Goal: Transaction & Acquisition: Purchase product/service

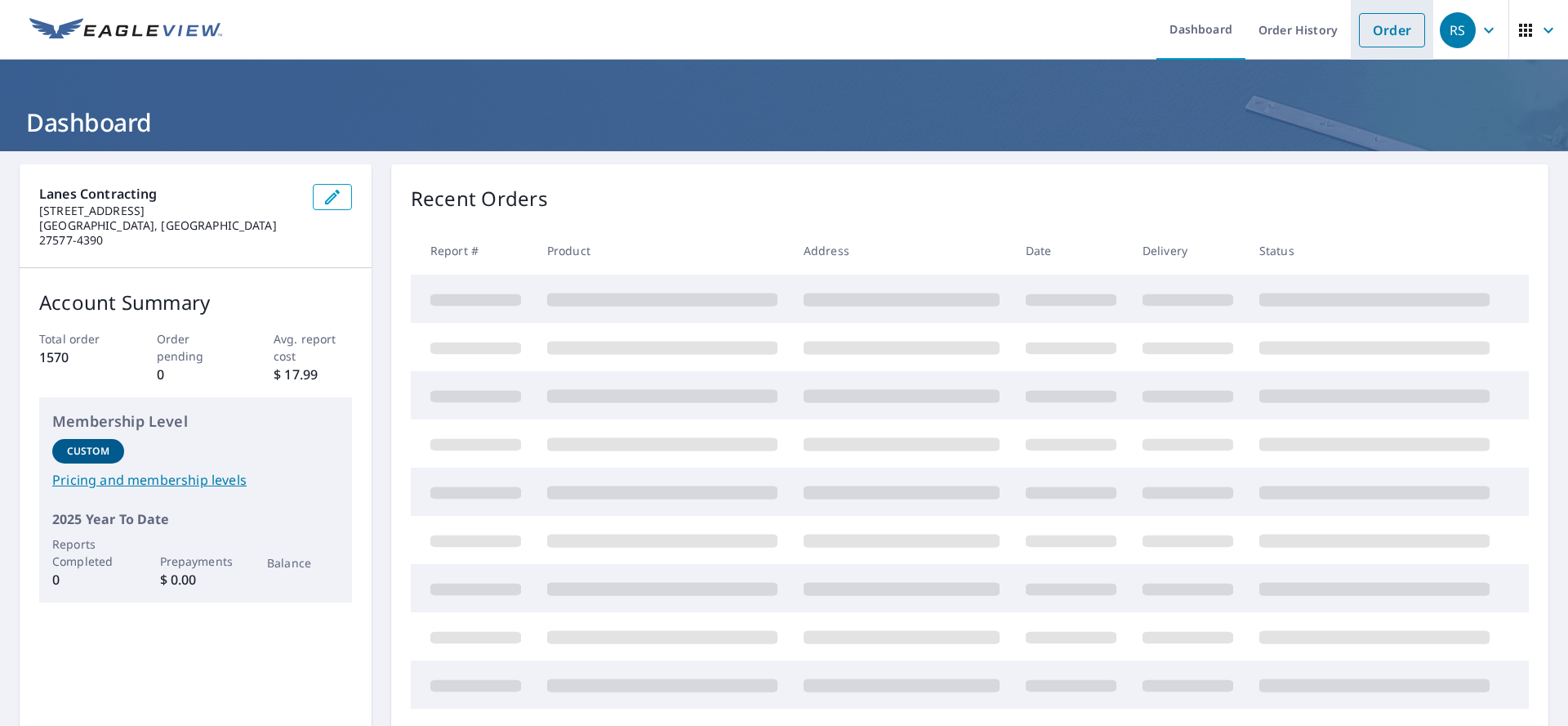
click at [1370, 34] on link "Order" at bounding box center [1391, 30] width 66 height 34
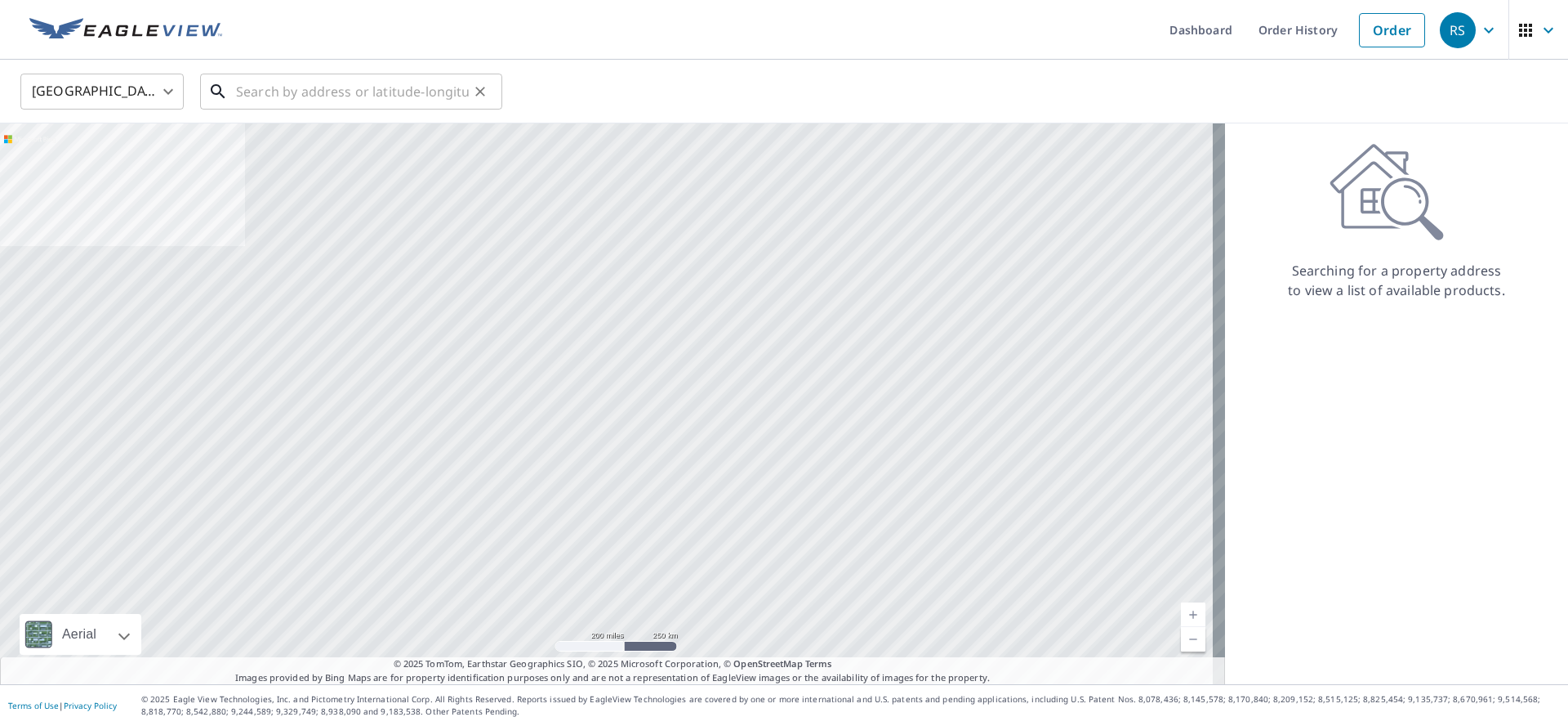
click at [296, 90] on input "text" at bounding box center [353, 91] width 233 height 45
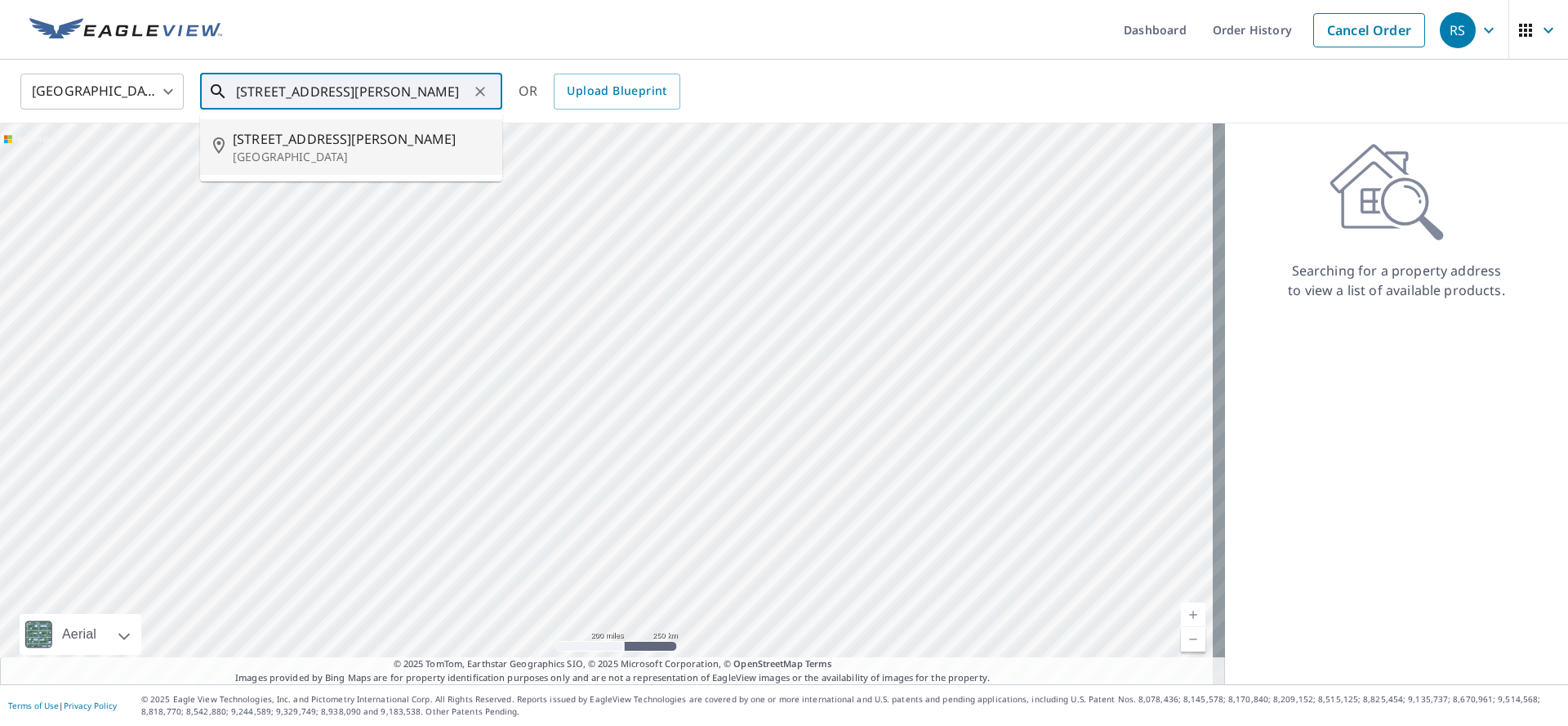
click at [308, 166] on li "[STREET_ADDRESS][PERSON_NAME]" at bounding box center [351, 147] width 302 height 56
type input "[STREET_ADDRESS][PERSON_NAME]"
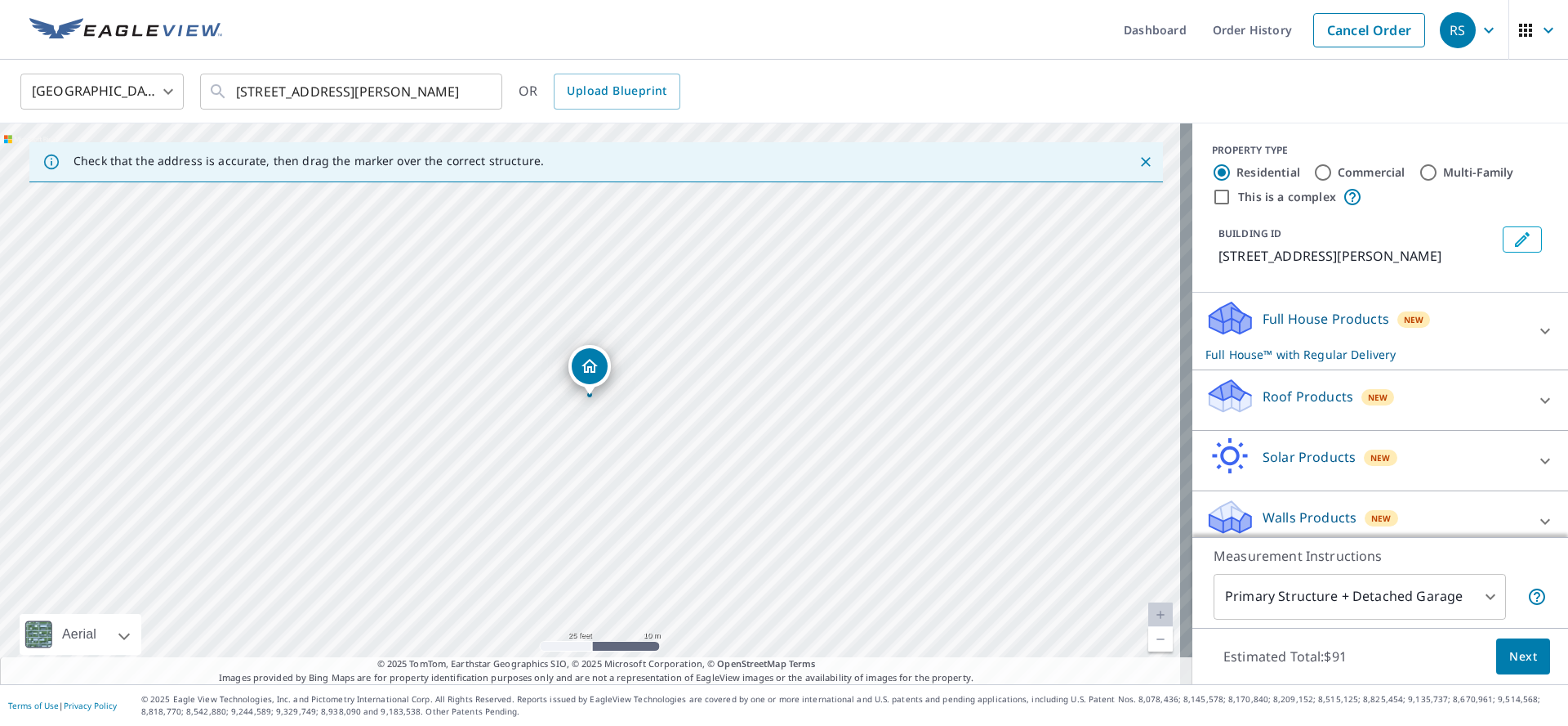
drag, startPoint x: 603, startPoint y: 411, endPoint x: 587, endPoint y: 397, distance: 21.3
click at [588, 397] on div "[STREET_ADDRESS][PERSON_NAME]" at bounding box center [596, 404] width 1193 height 561
drag, startPoint x: 590, startPoint y: 360, endPoint x: 601, endPoint y: 358, distance: 11.2
drag, startPoint x: 581, startPoint y: 377, endPoint x: 607, endPoint y: 421, distance: 51.1
drag, startPoint x: 588, startPoint y: 381, endPoint x: 593, endPoint y: 375, distance: 7.8
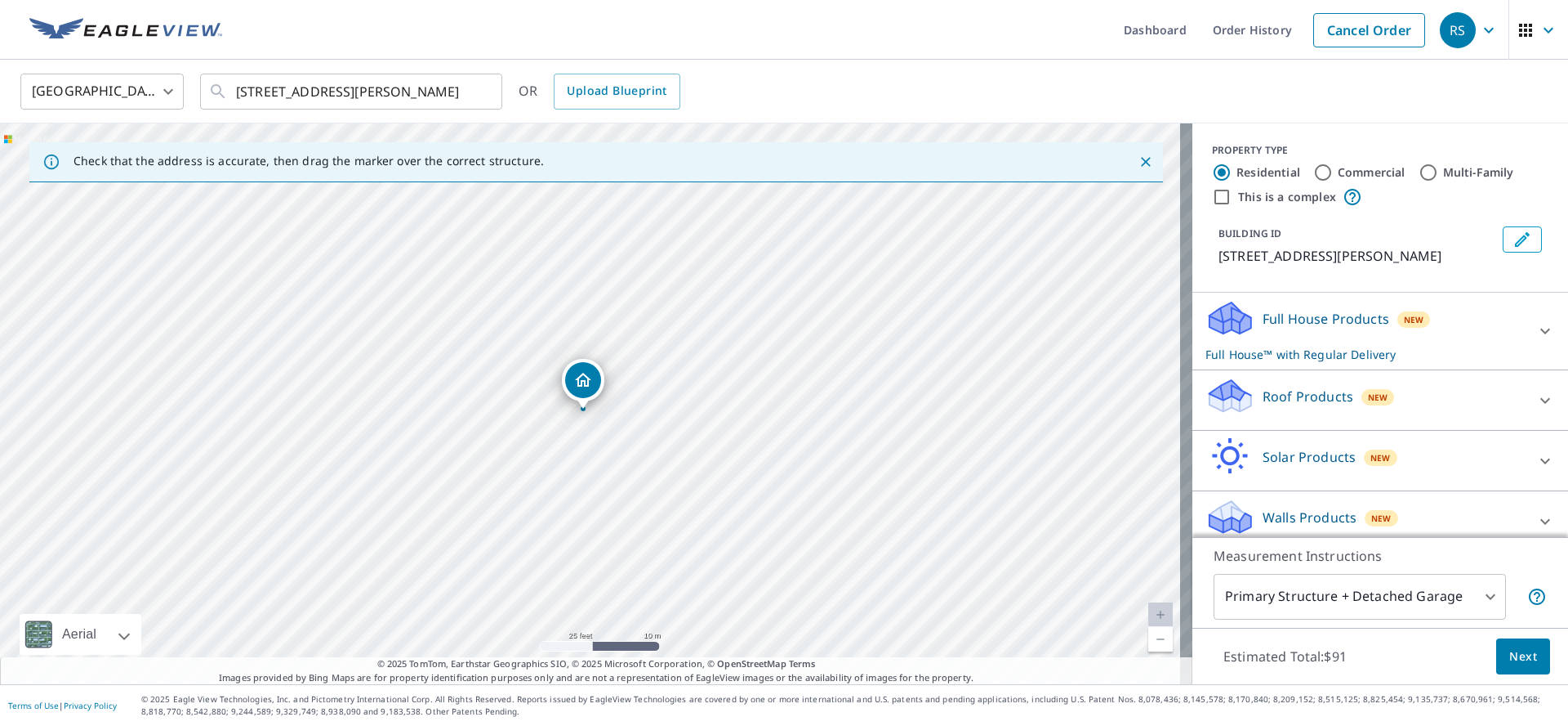
drag, startPoint x: 595, startPoint y: 375, endPoint x: 587, endPoint y: 382, distance: 10.6
click at [1399, 399] on div "Roof Products New" at bounding box center [1366, 399] width 320 height 46
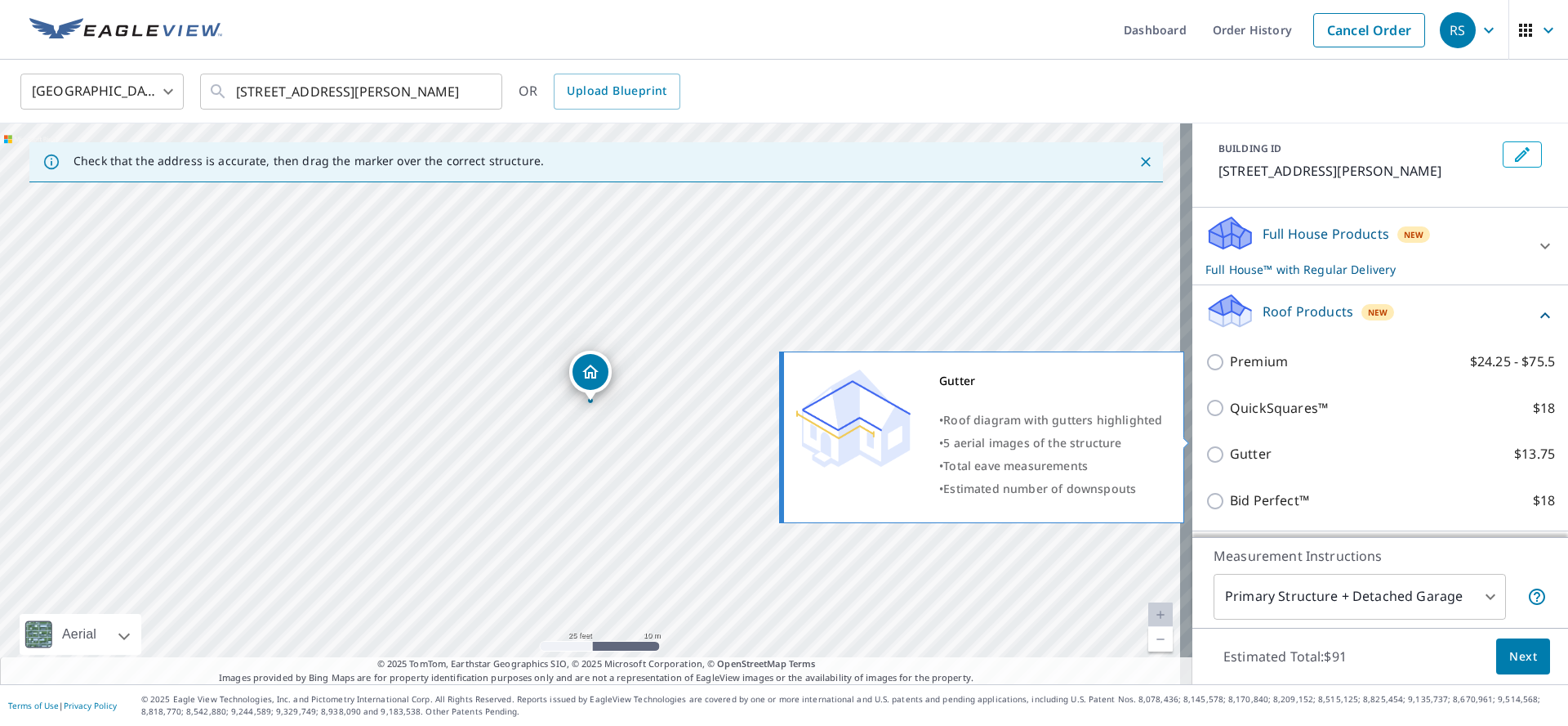
scroll to position [105, 0]
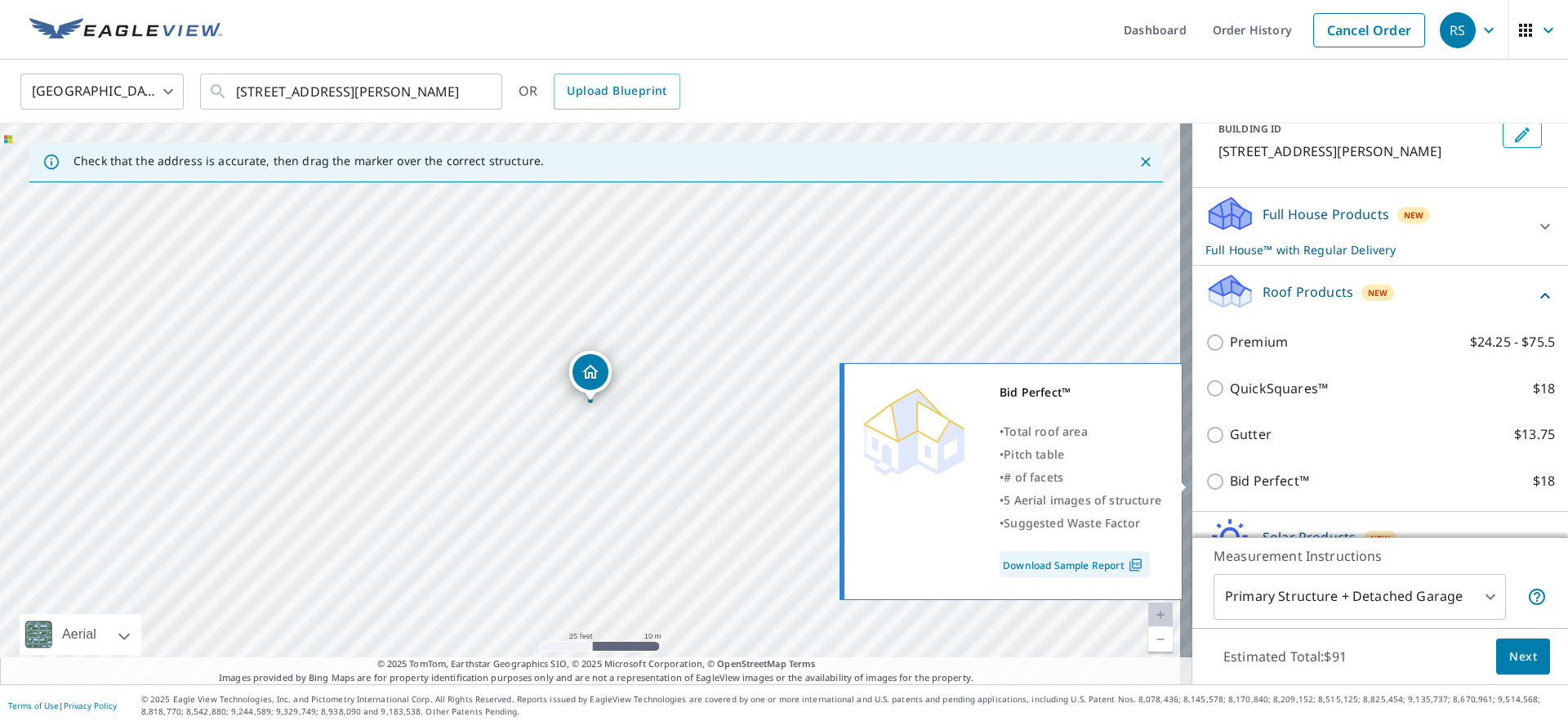
click at [1274, 480] on p "Bid Perfect™" at bounding box center [1270, 481] width 79 height 21
click at [1230, 480] on input "Bid Perfect™ $18" at bounding box center [1218, 481] width 25 height 20
checkbox input "true"
checkbox input "false"
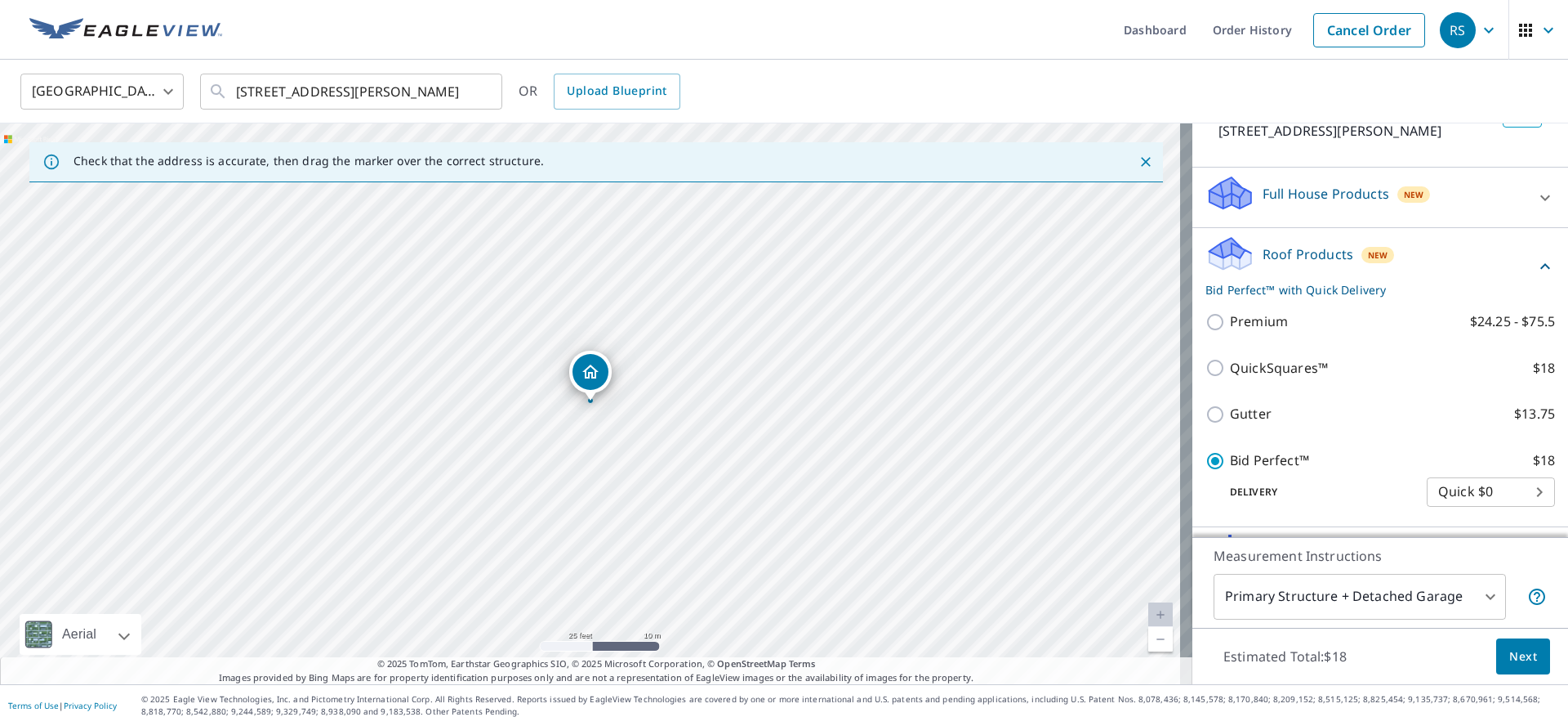
scroll to position [128, 0]
drag, startPoint x: 669, startPoint y: 433, endPoint x: 748, endPoint y: 365, distance: 104.2
click at [748, 365] on div "[STREET_ADDRESS][PERSON_NAME]" at bounding box center [596, 404] width 1193 height 561
click at [1513, 660] on span "Next" at bounding box center [1523, 657] width 27 height 21
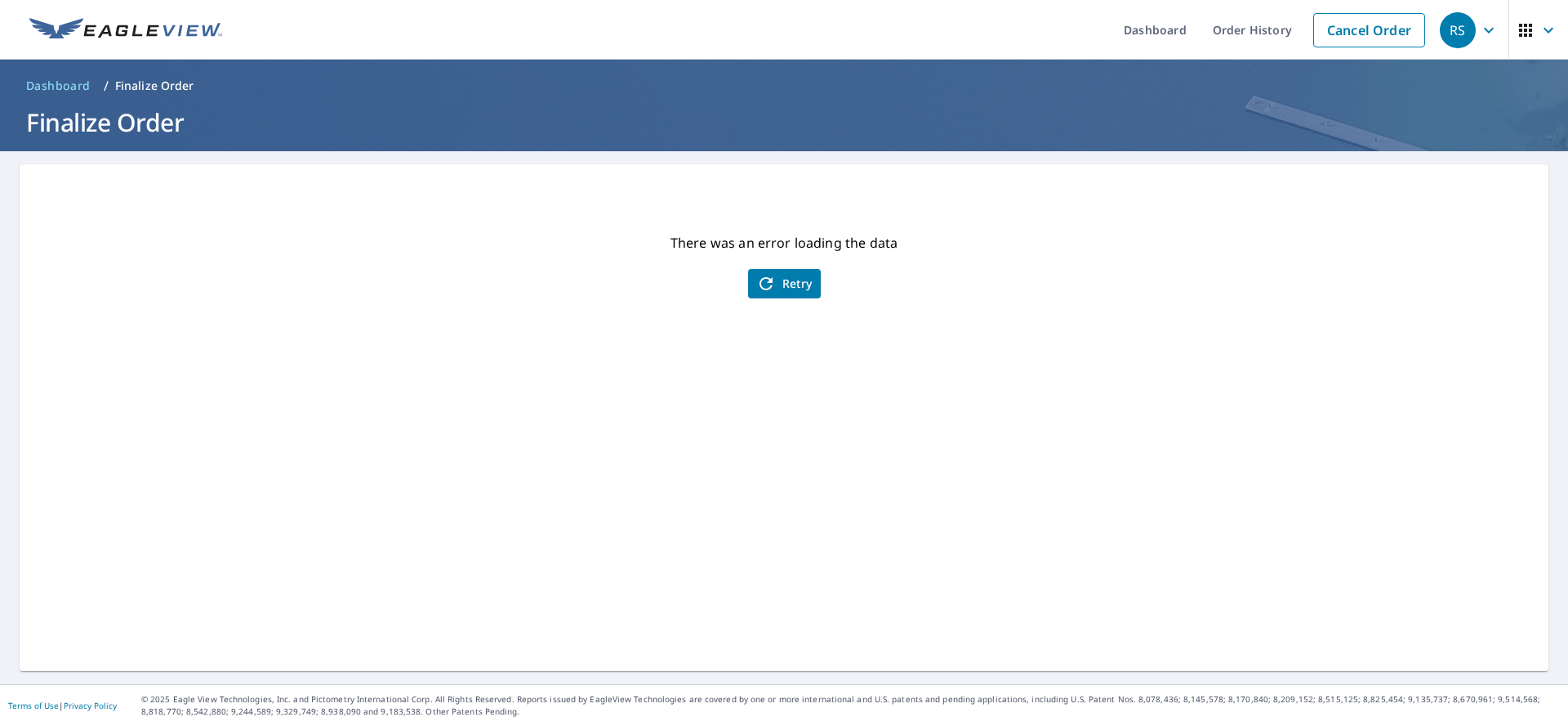
click at [785, 287] on span "Retry" at bounding box center [785, 283] width 57 height 20
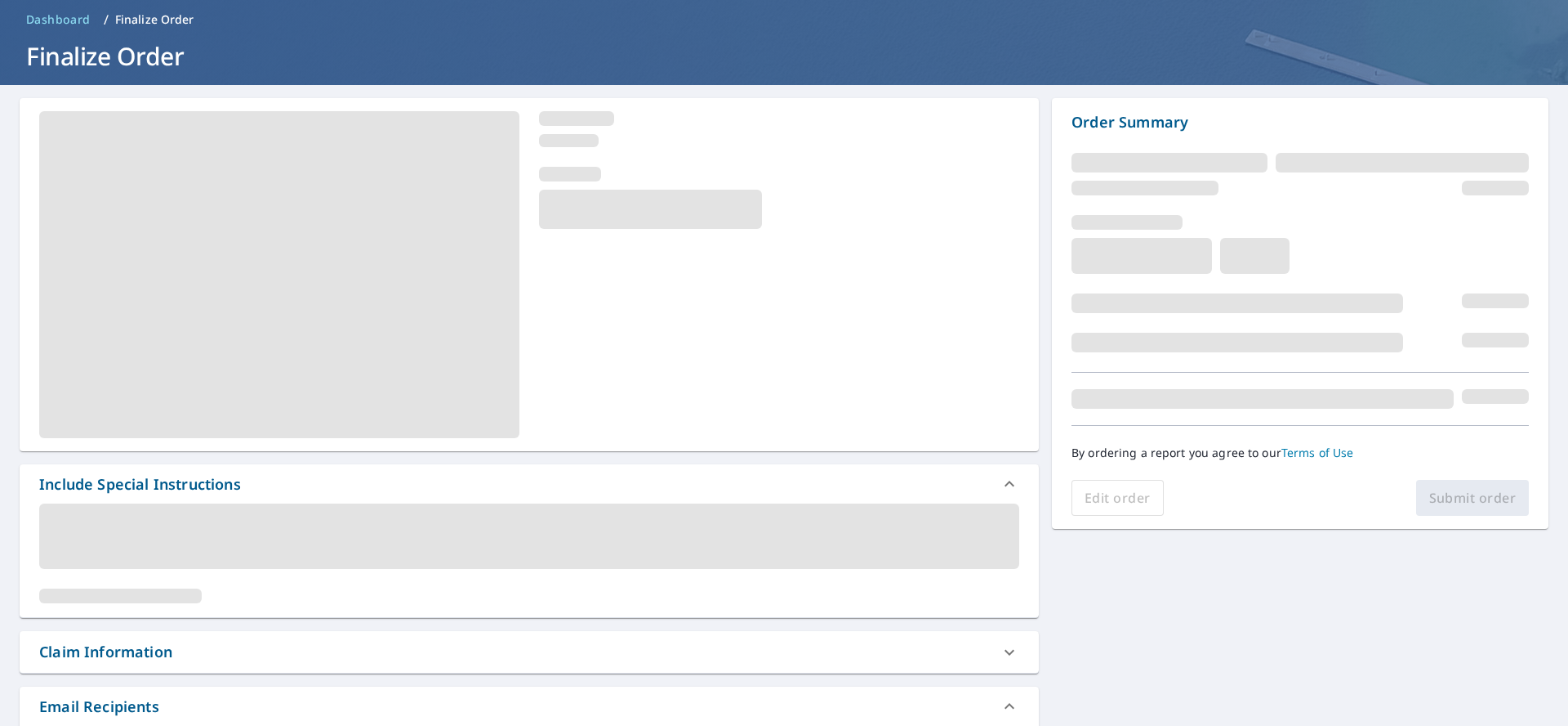
scroll to position [11, 0]
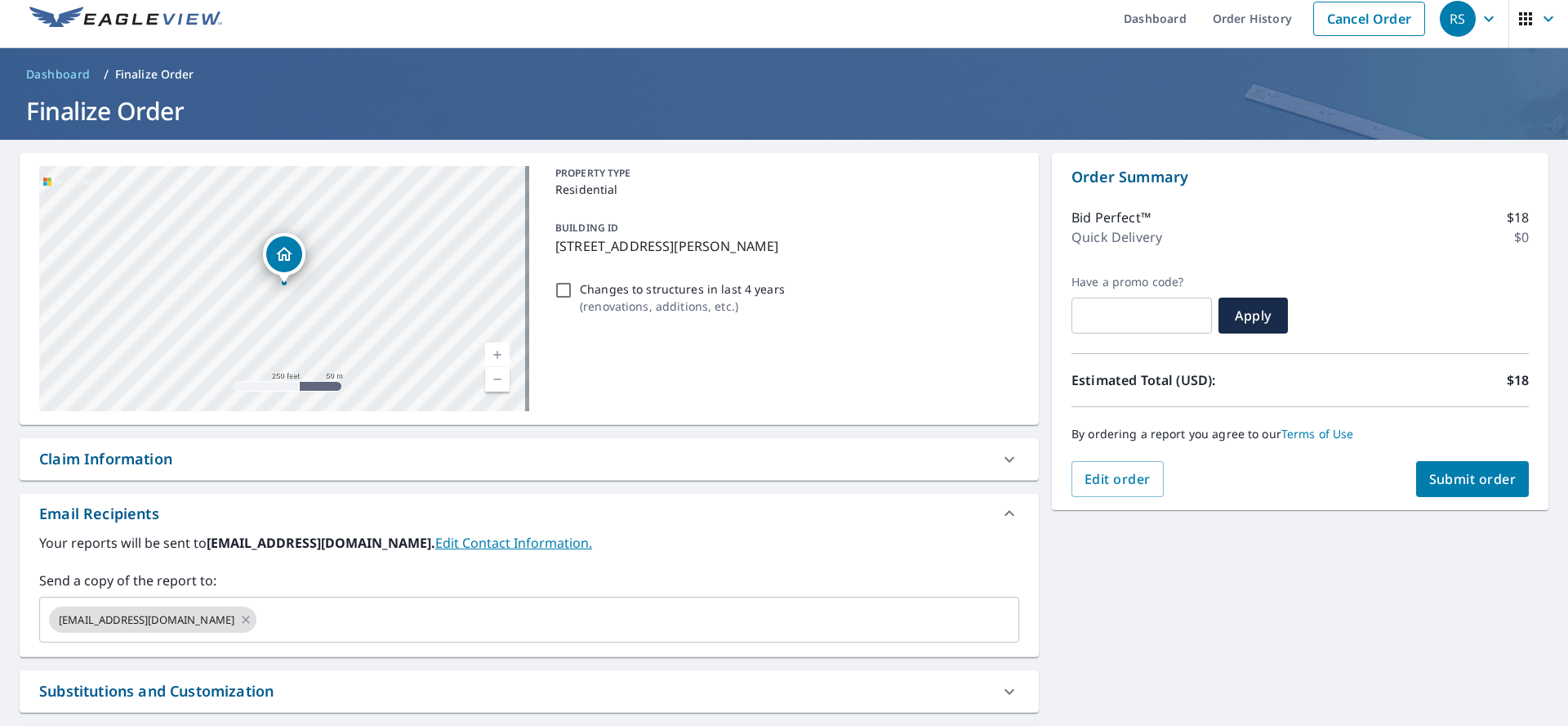
click at [290, 254] on icon "Dropped pin, building 1, Residential property, 506 Alexander Ln Smithfield, NC …" at bounding box center [284, 254] width 20 height 20
checkbox input "true"
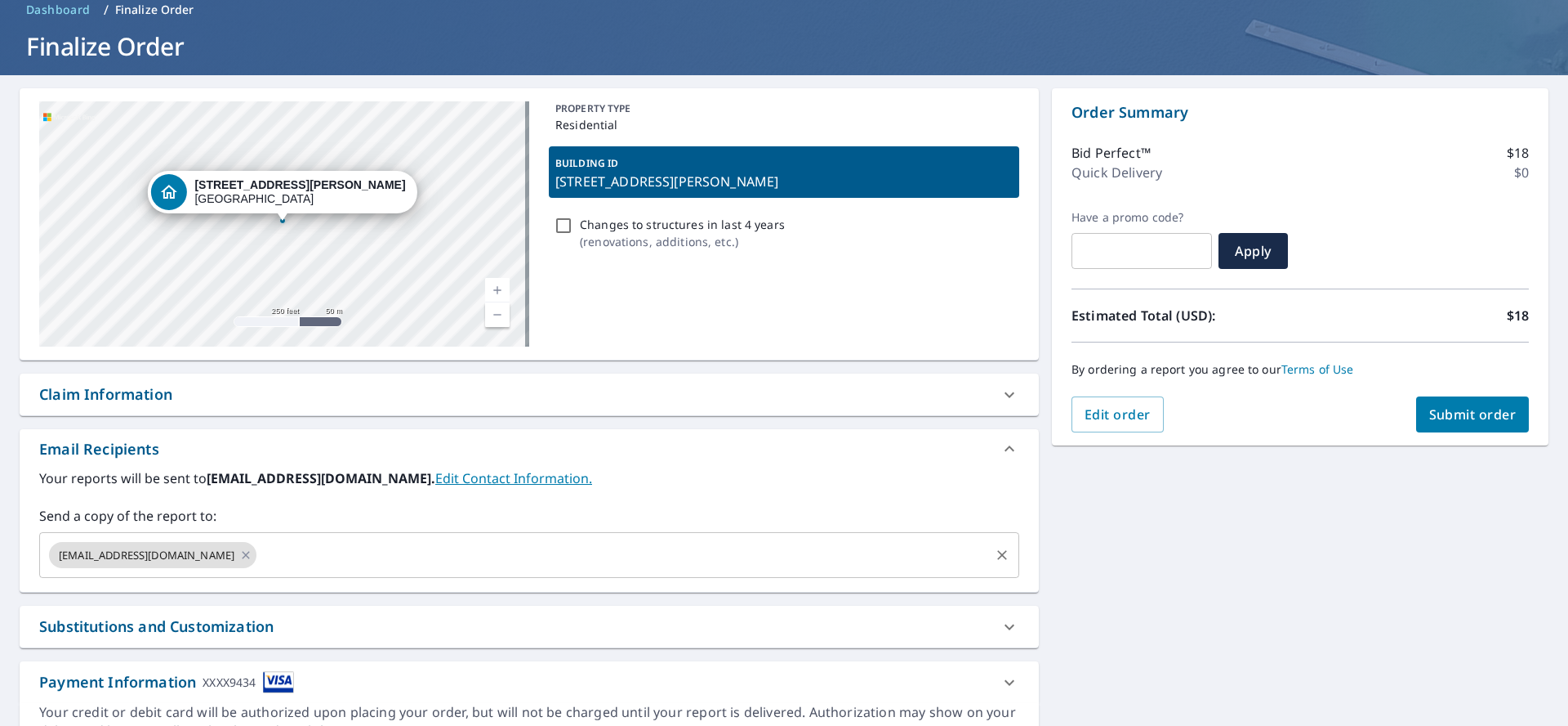
scroll to position [159, 0]
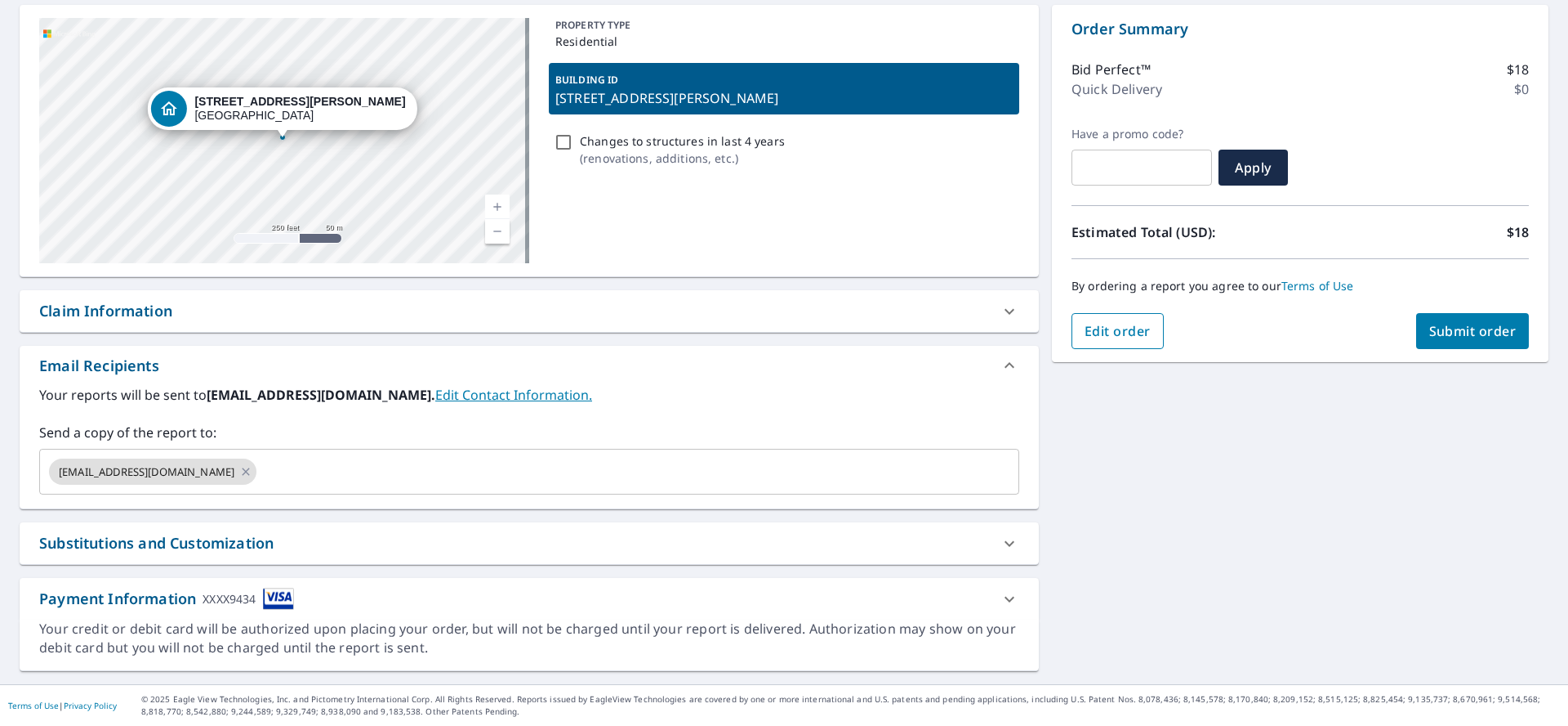
click at [1122, 332] on span "Edit order" at bounding box center [1117, 331] width 66 height 18
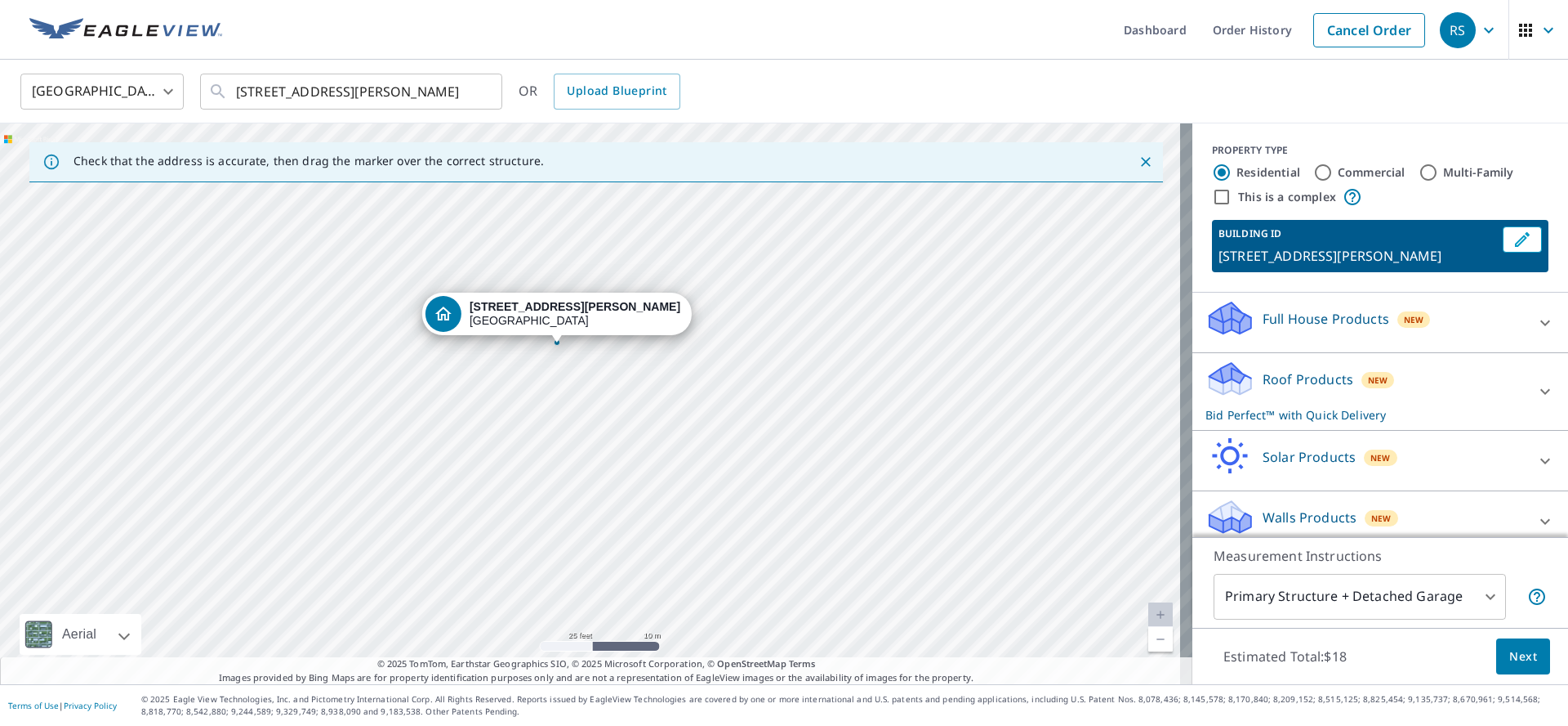
drag, startPoint x: 560, startPoint y: 389, endPoint x: 558, endPoint y: 345, distance: 44.0
click at [558, 345] on div "[STREET_ADDRESS][PERSON_NAME]" at bounding box center [596, 404] width 1193 height 561
drag, startPoint x: 567, startPoint y: 317, endPoint x: 567, endPoint y: 333, distance: 16.0
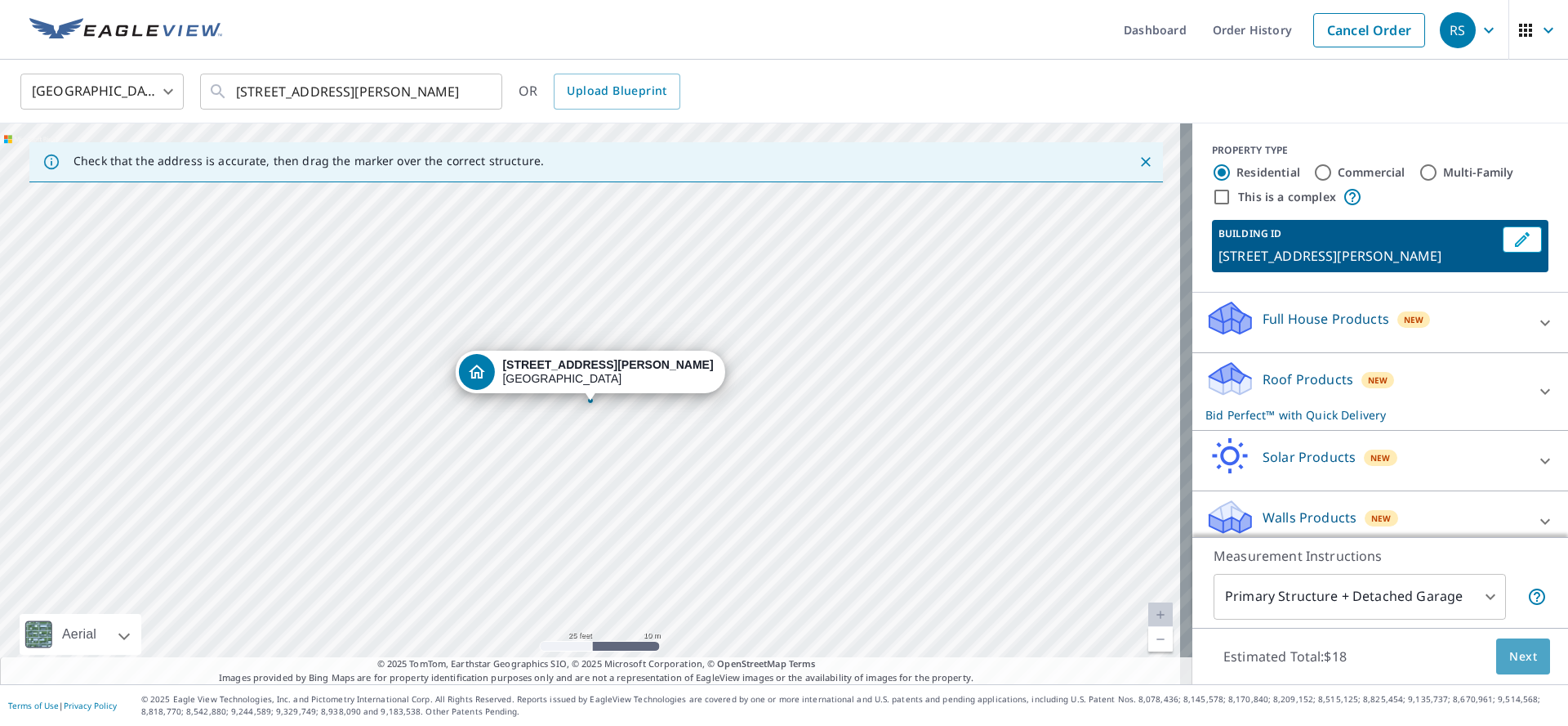
click at [1523, 662] on span "Next" at bounding box center [1523, 657] width 27 height 21
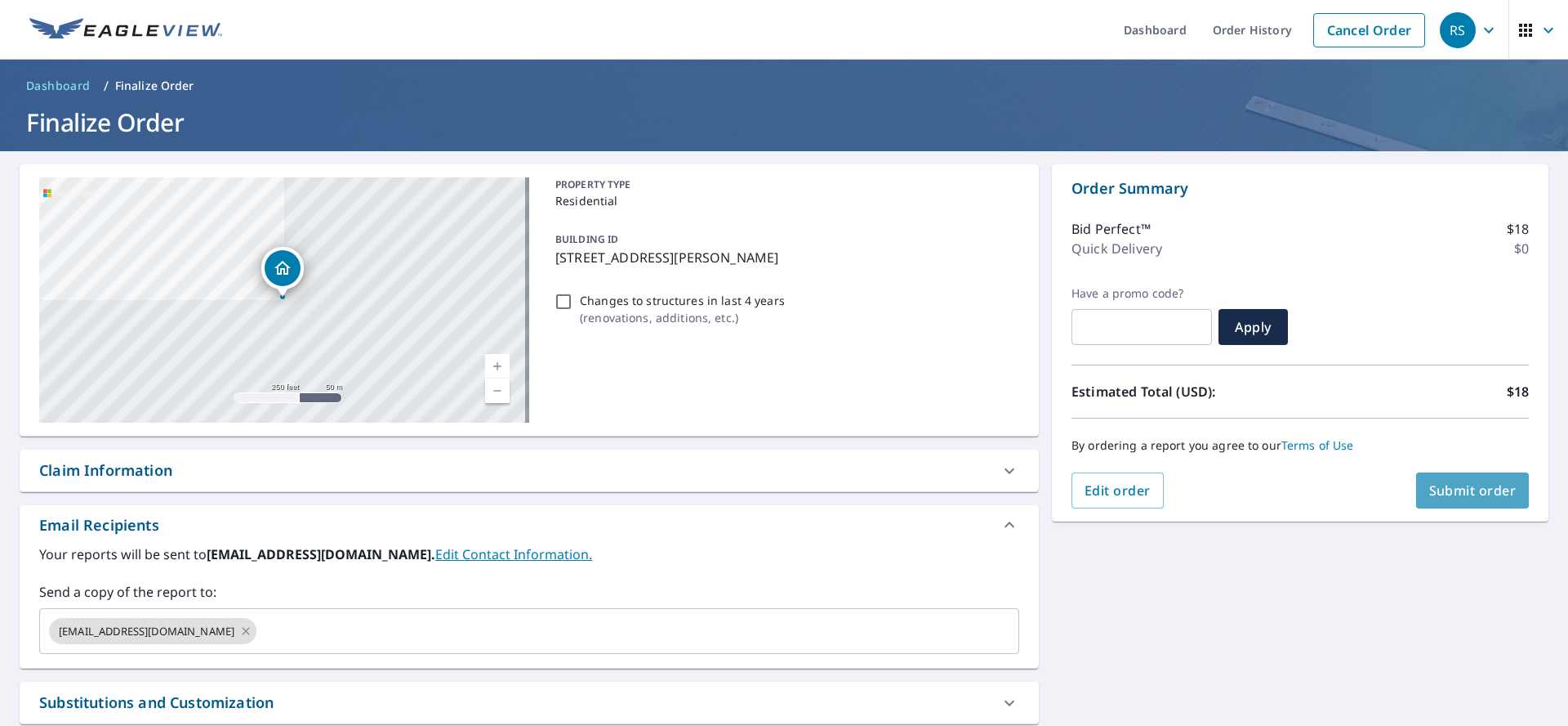
click at [1478, 495] on span "Submit order" at bounding box center [1473, 489] width 87 height 18
checkbox input "true"
